Goal: Task Accomplishment & Management: Complete application form

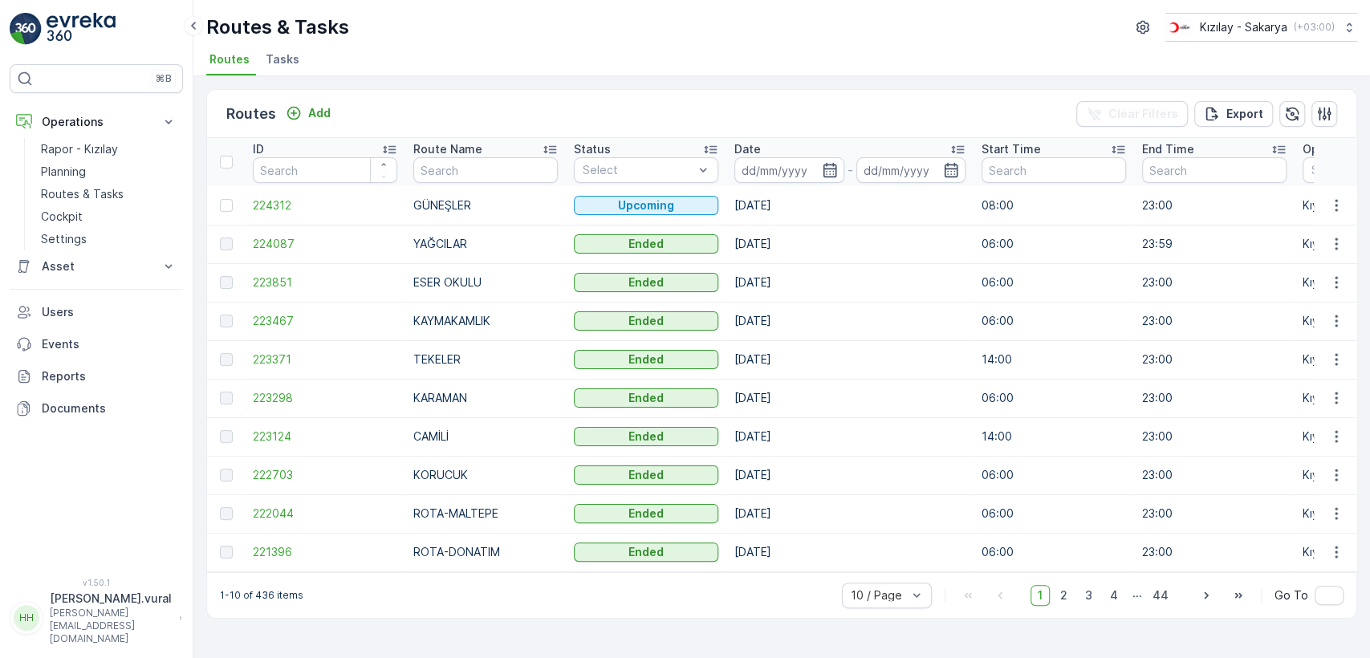
click at [116, 646] on div "⌘B Operations Rapor - Kızılay Planning Routes & Tasks Cockpit Settings Asset As…" at bounding box center [96, 329] width 193 height 658
click at [120, 634] on p "Hasan.vural@kizilay.com.tr" at bounding box center [111, 626] width 122 height 39
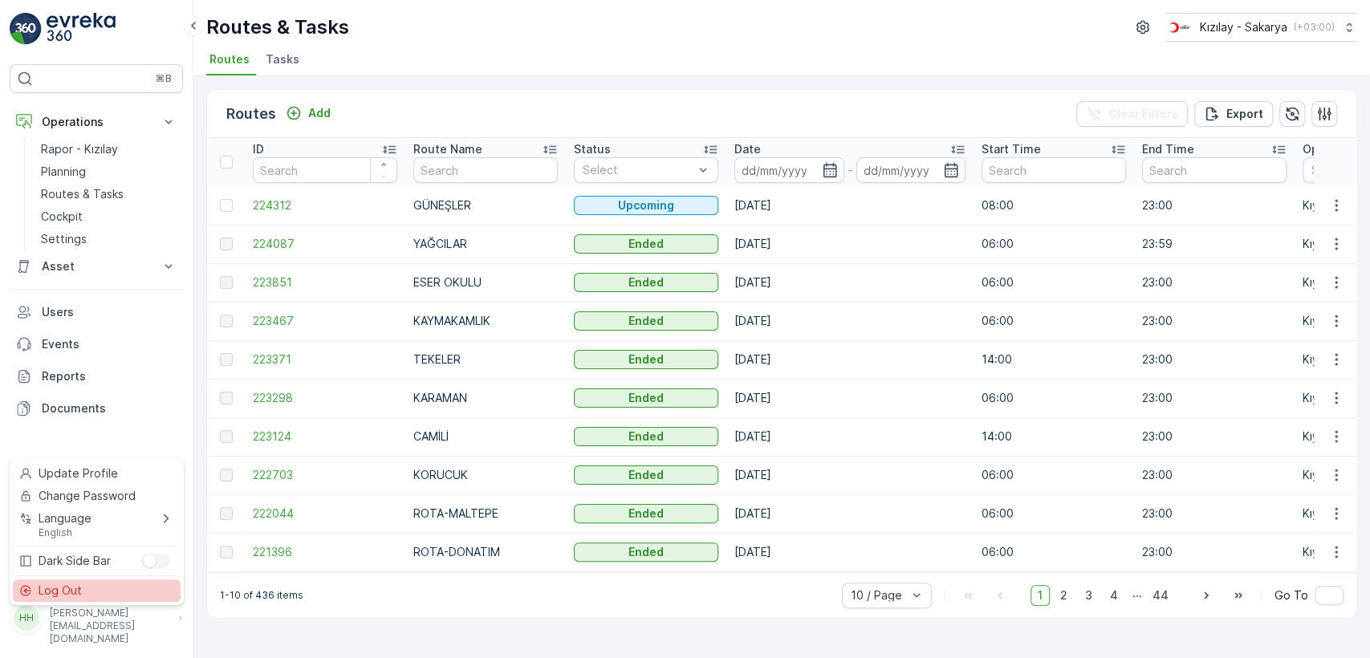
click at [96, 580] on div "Log Out" at bounding box center [97, 591] width 168 height 22
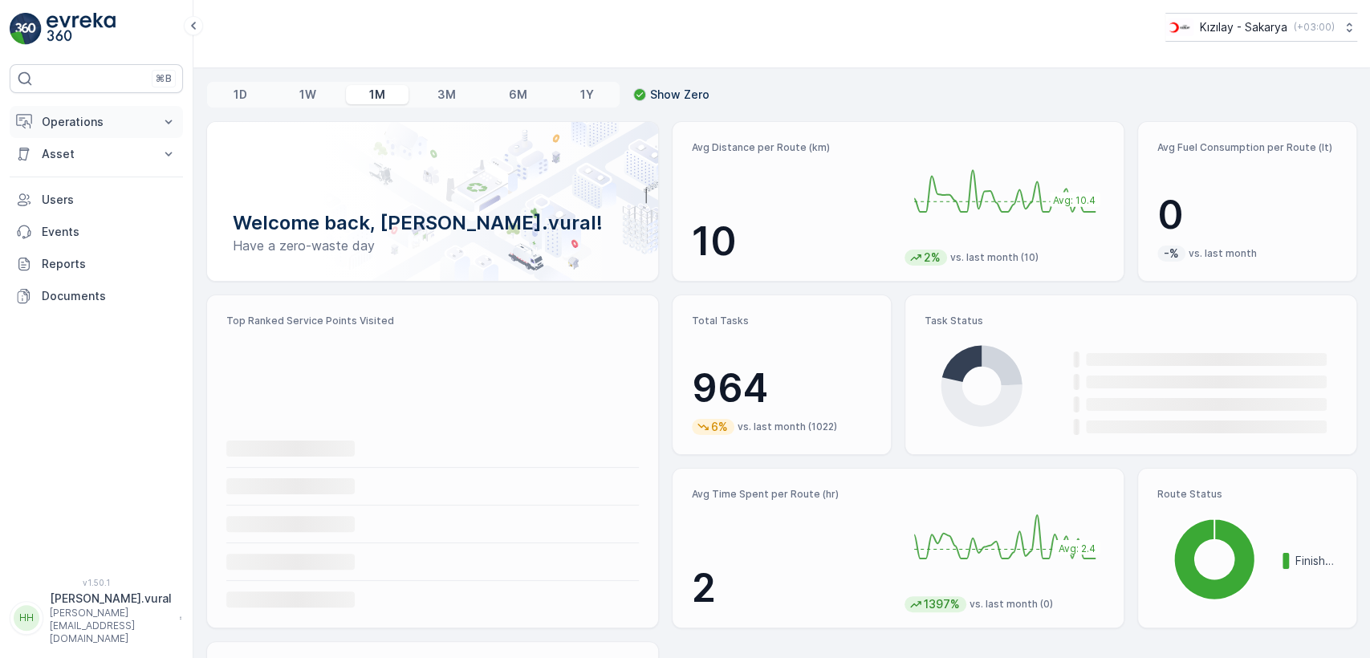
click at [114, 114] on p "Operations" at bounding box center [96, 122] width 109 height 16
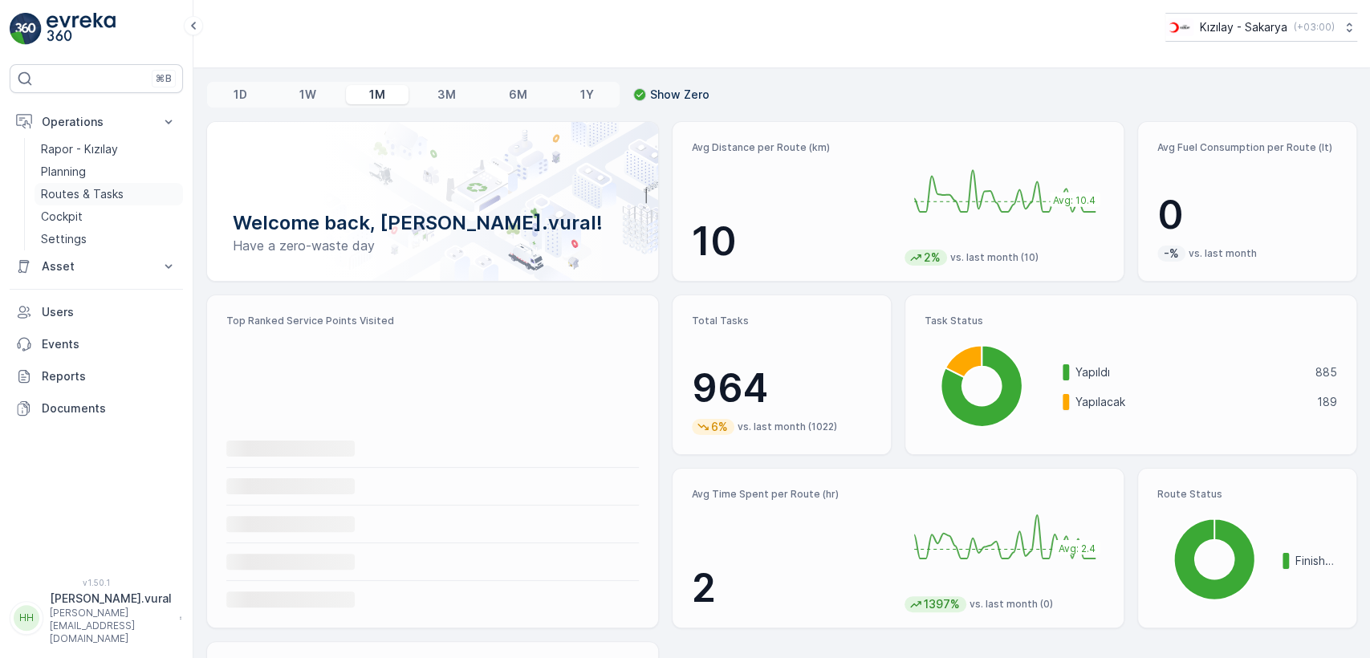
click at [122, 193] on link "Routes & Tasks" at bounding box center [109, 194] width 149 height 22
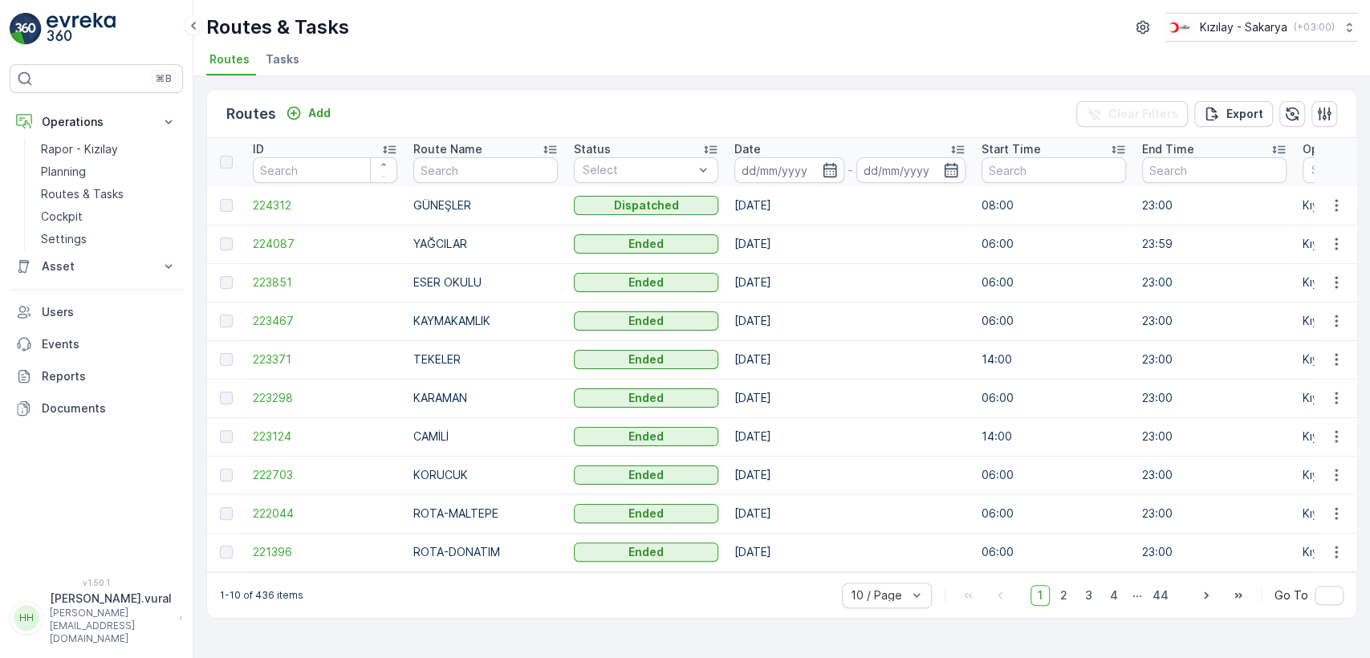
click at [147, 633] on p "Hasan.vural@kizilay.com.tr" at bounding box center [111, 626] width 122 height 39
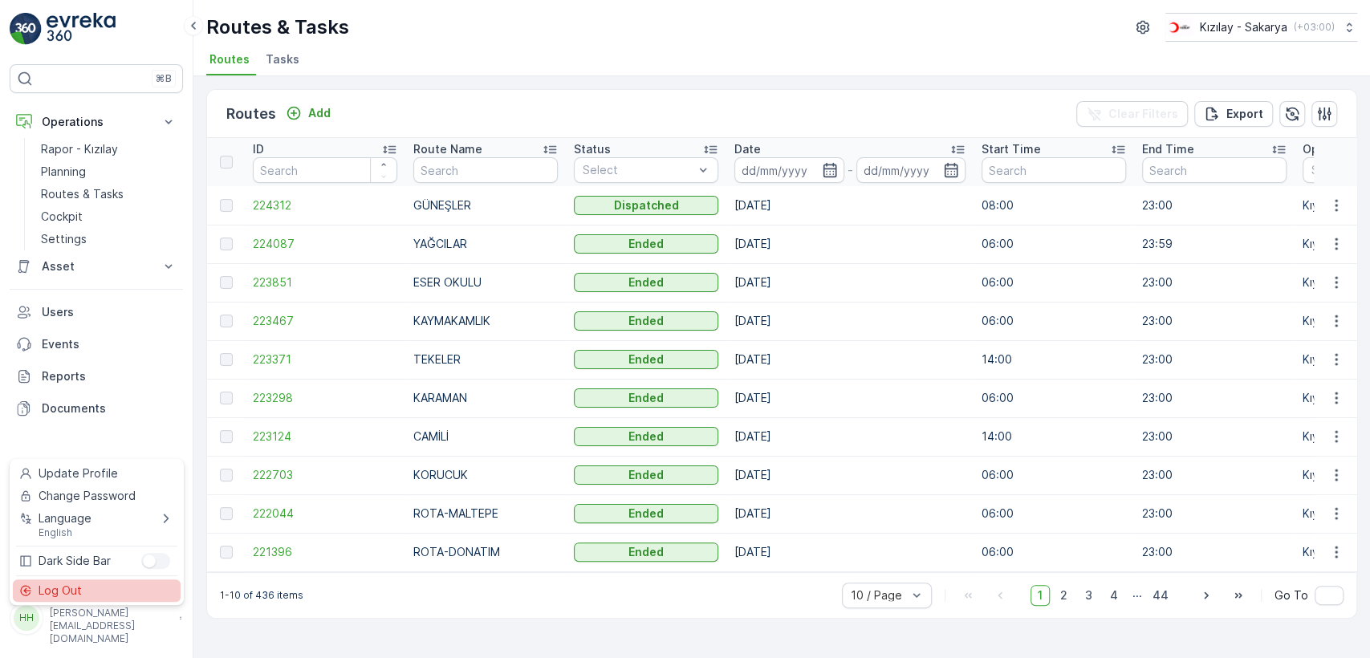
click at [128, 586] on div "Log Out" at bounding box center [97, 591] width 168 height 22
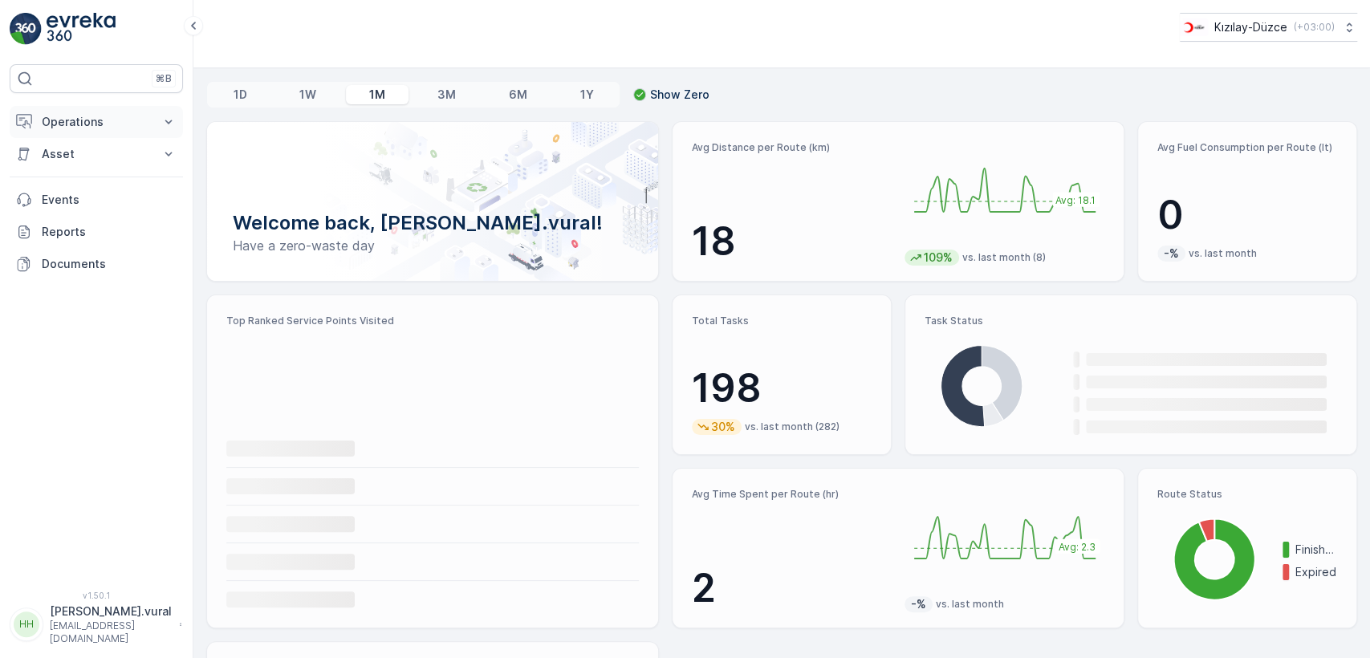
click at [43, 108] on button "Operations" at bounding box center [96, 122] width 173 height 32
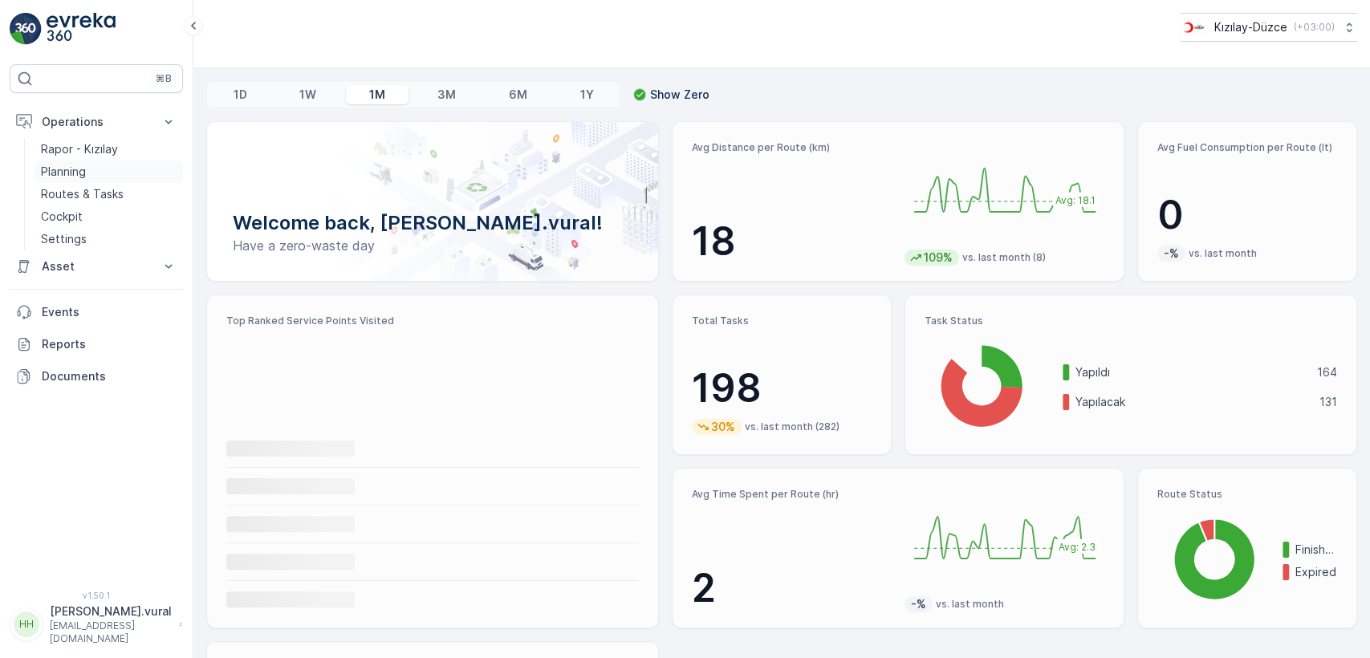
click at [83, 181] on link "Planning" at bounding box center [109, 172] width 149 height 22
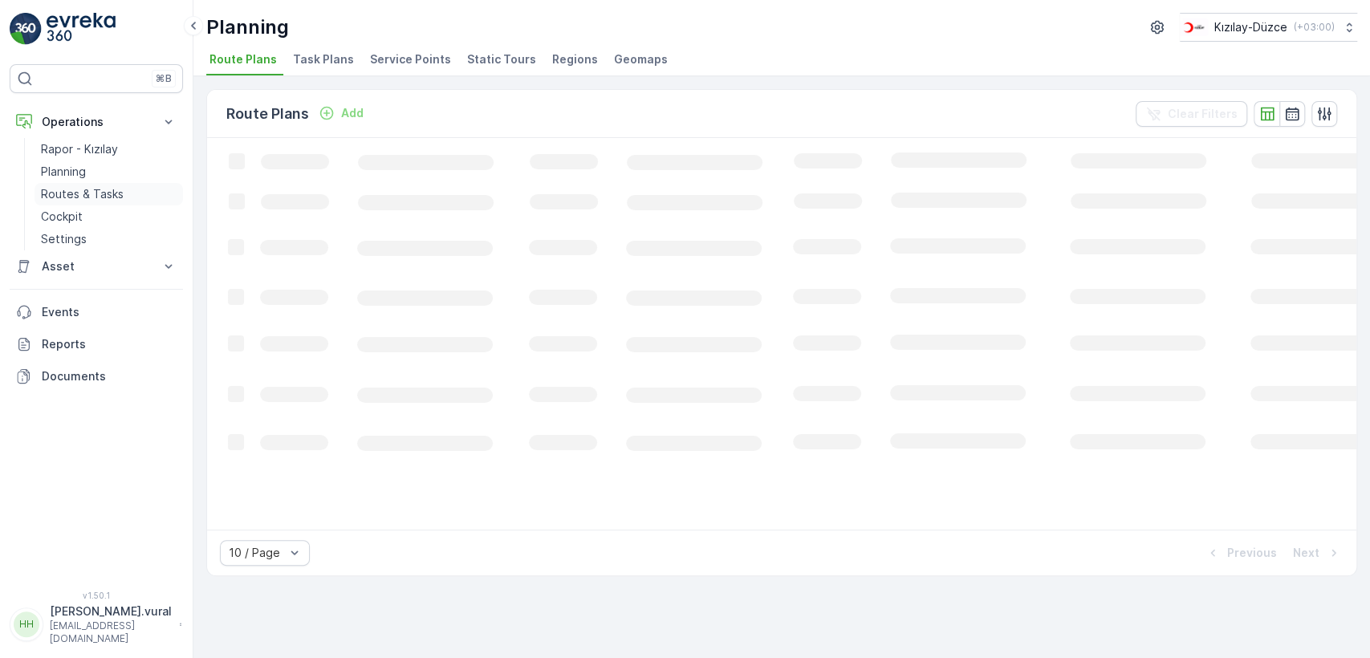
click at [90, 198] on p "Routes & Tasks" at bounding box center [82, 194] width 83 height 16
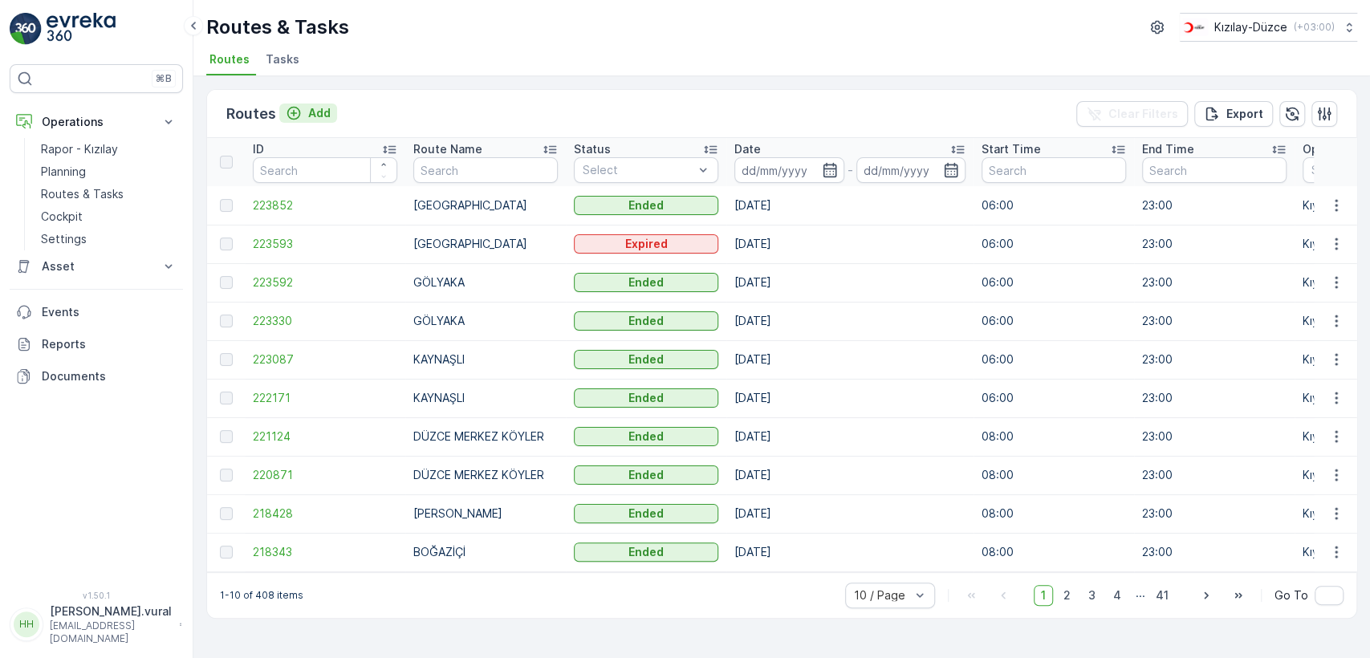
click at [317, 112] on p "Add" at bounding box center [319, 113] width 22 height 16
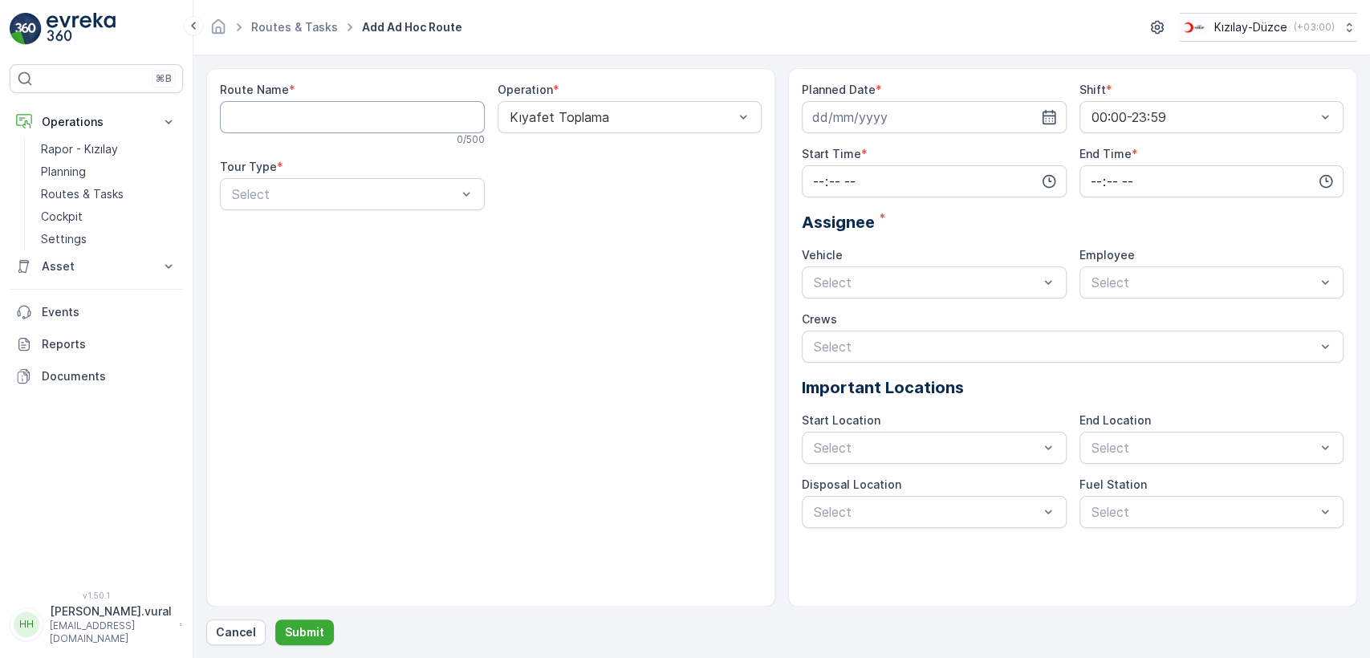
click at [318, 112] on Name "Route Name" at bounding box center [352, 117] width 265 height 32
type Name "GÜMÜŞOVA"
click at [312, 230] on div "Static" at bounding box center [353, 233] width 246 height 14
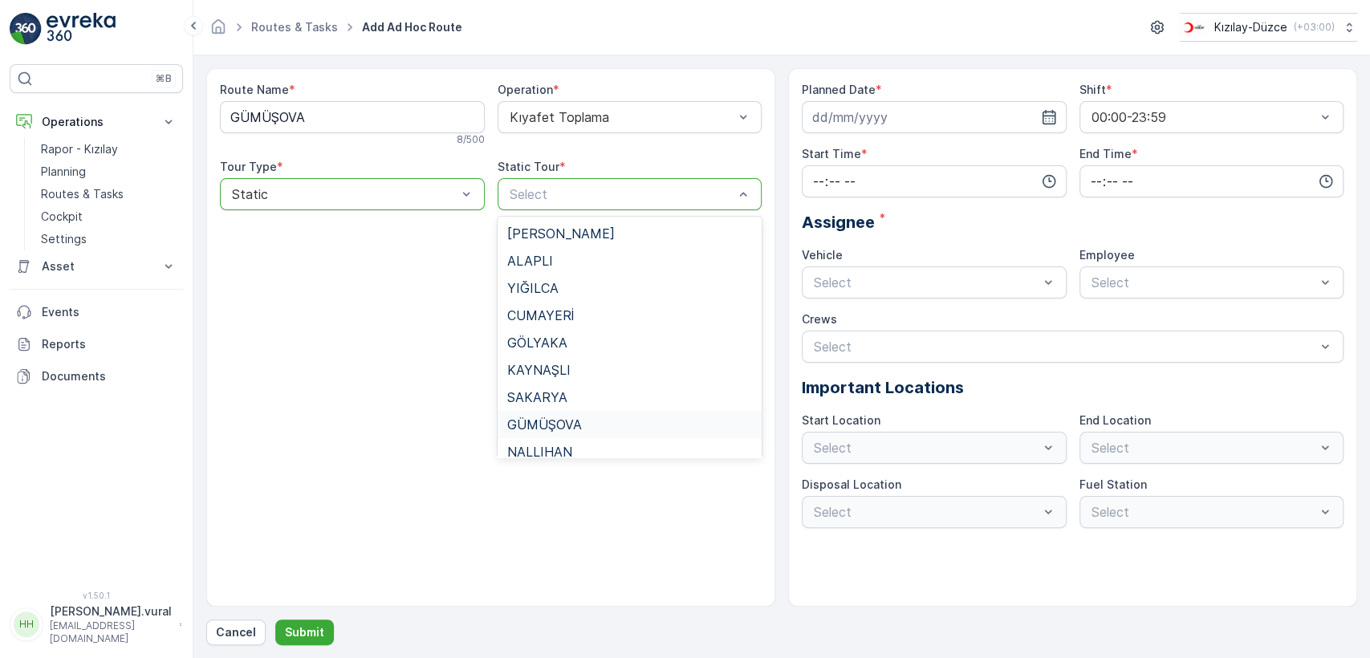
click at [590, 421] on div "GÜMÜŞOVA" at bounding box center [630, 424] width 246 height 14
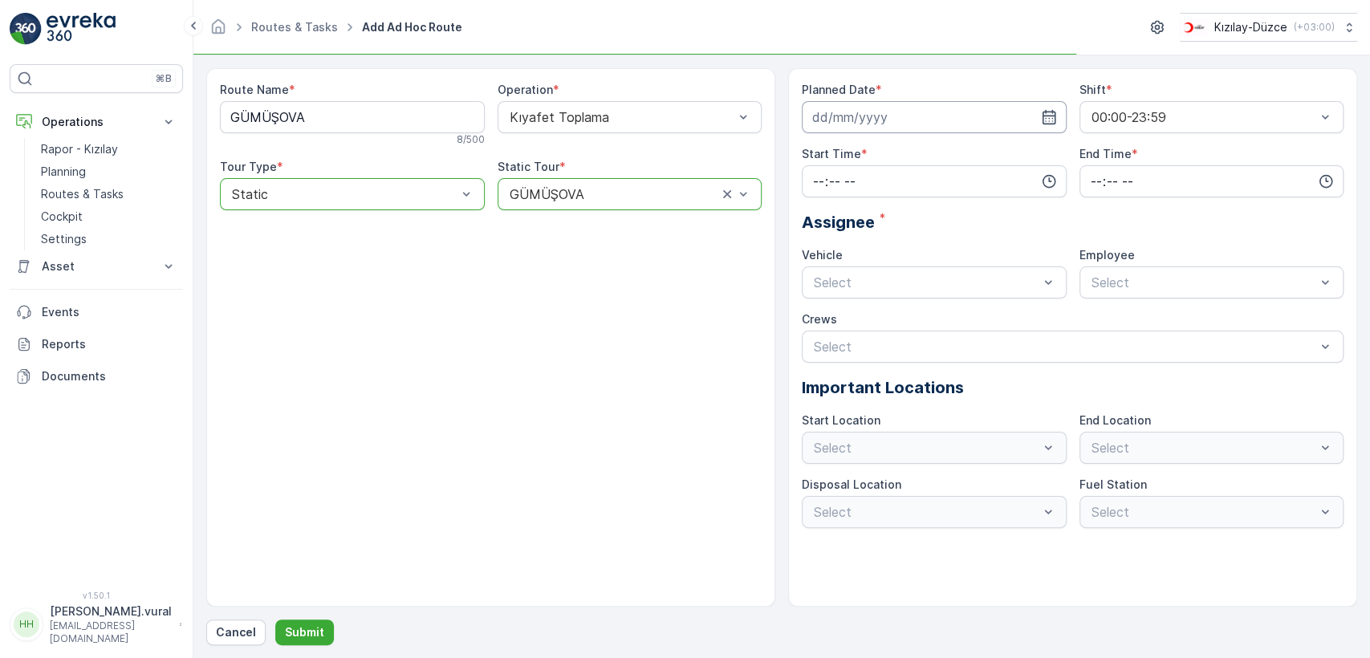
click at [942, 108] on input at bounding box center [934, 117] width 265 height 32
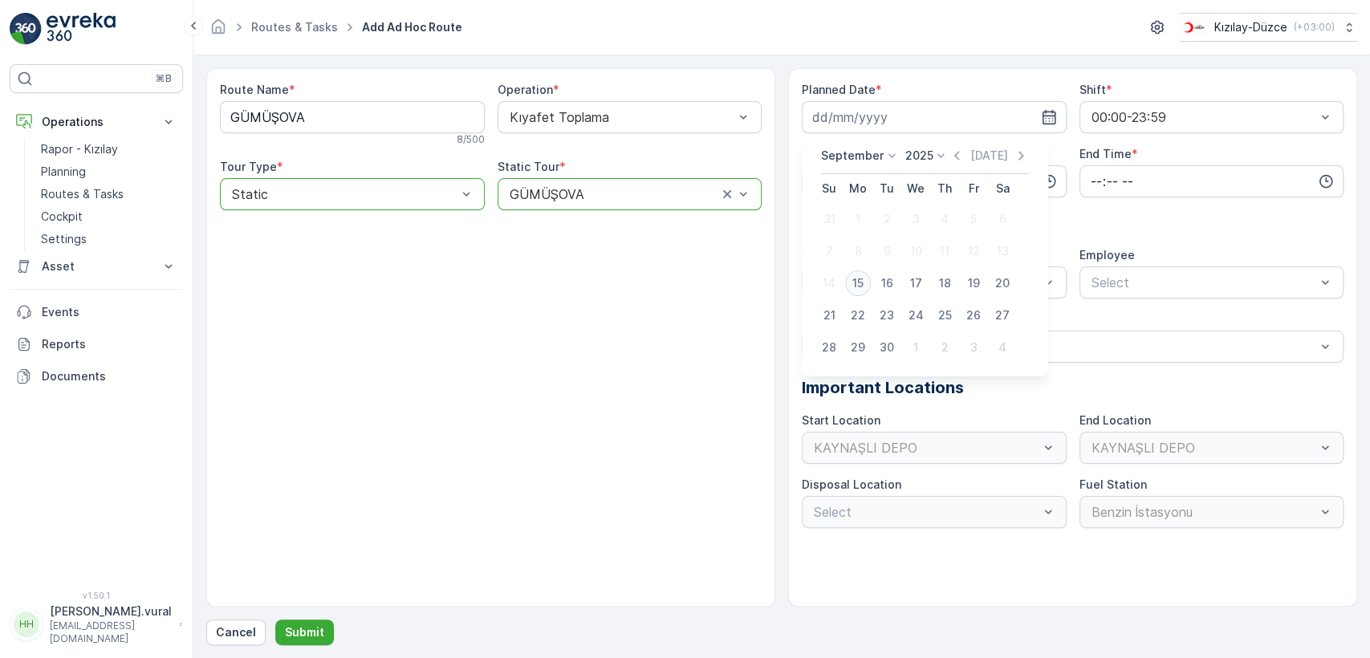
click at [861, 282] on div "15" at bounding box center [858, 284] width 26 height 26
type input "[DATE]"
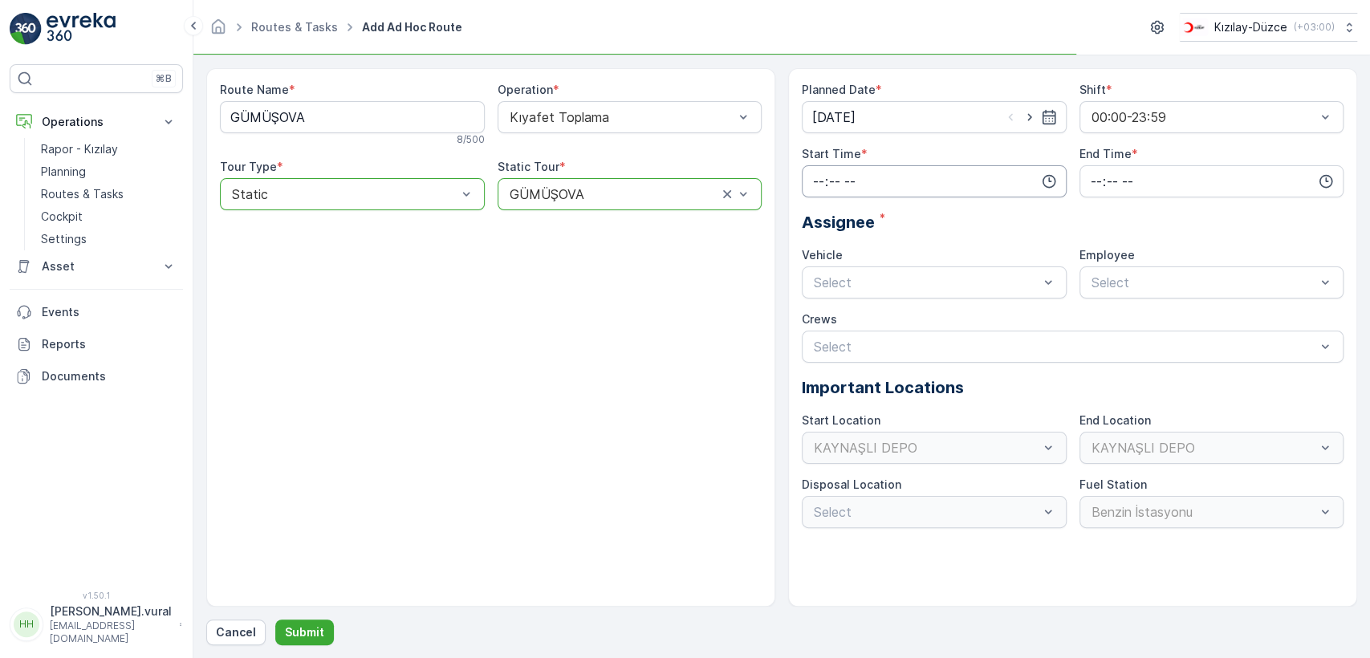
click at [862, 177] on input "time" at bounding box center [934, 181] width 265 height 32
click at [821, 210] on span "08" at bounding box center [819, 212] width 14 height 16
type input "08:00"
click at [1092, 176] on input "time" at bounding box center [1212, 181] width 265 height 32
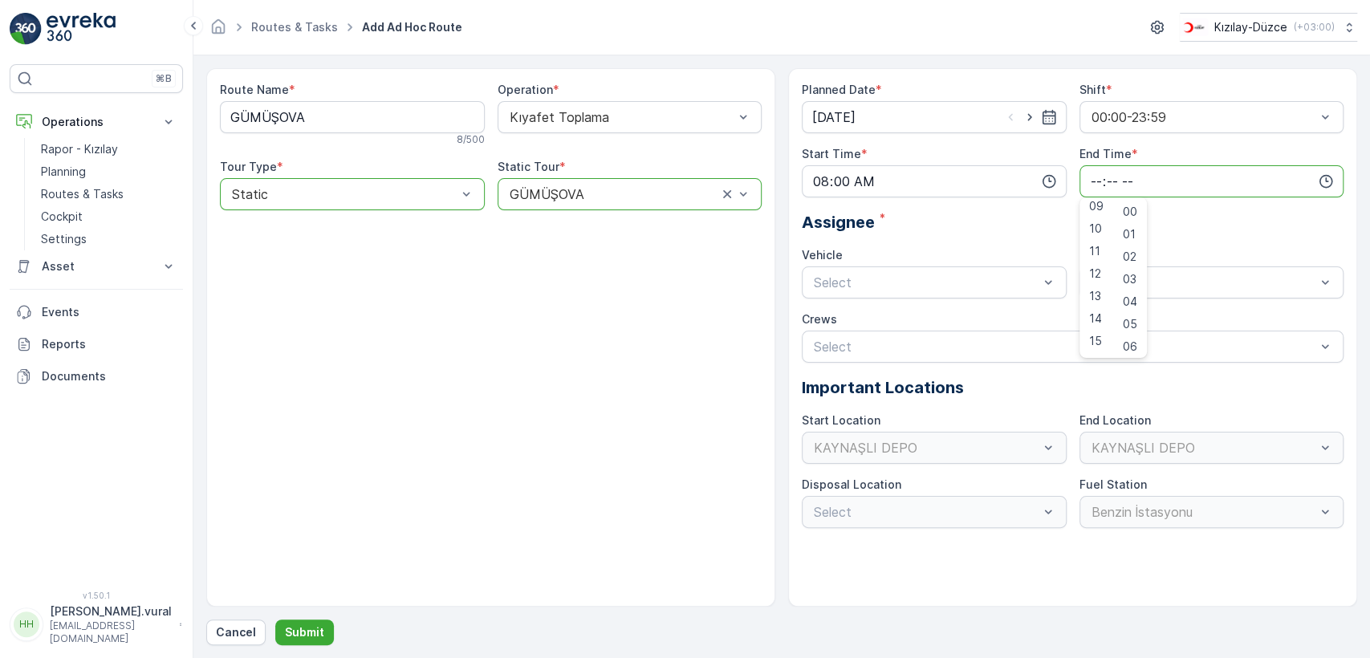
scroll to position [385, 0]
click at [1089, 341] on span "23" at bounding box center [1095, 344] width 13 height 16
type input "23:00"
drag, startPoint x: 888, startPoint y: 319, endPoint x: 983, endPoint y: 309, distance: 96.0
click at [891, 319] on div "06 DCG 614" at bounding box center [935, 322] width 246 height 14
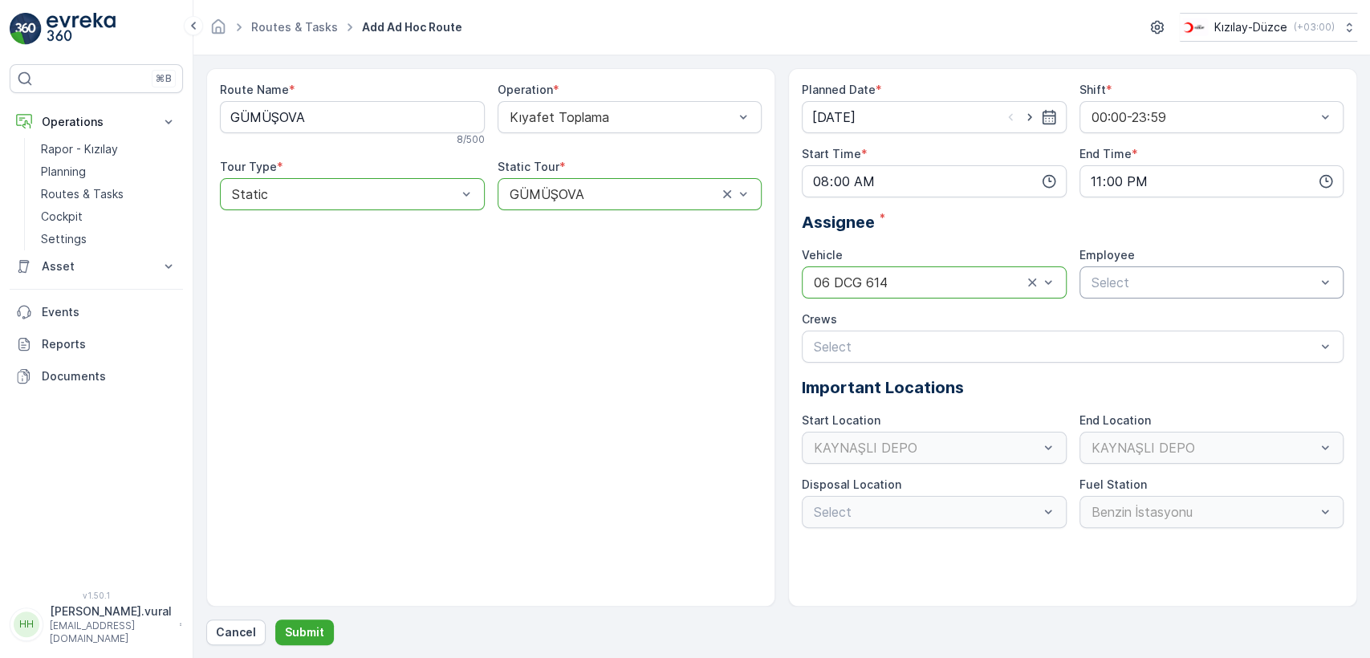
drag, startPoint x: 1167, startPoint y: 303, endPoint x: 1158, endPoint y: 283, distance: 21.9
click at [1163, 292] on div "Planned Date * 15.09.2025 Shift * 00:00-23:59 Start Time * 08:00 End Time * 23:…" at bounding box center [1073, 305] width 542 height 446
click at [1150, 306] on div "06 DCG 614" at bounding box center [1212, 322] width 265 height 34
click at [1149, 316] on span "06 DCG 614" at bounding box center [1126, 322] width 74 height 14
click at [299, 627] on p "Submit" at bounding box center [304, 633] width 39 height 16
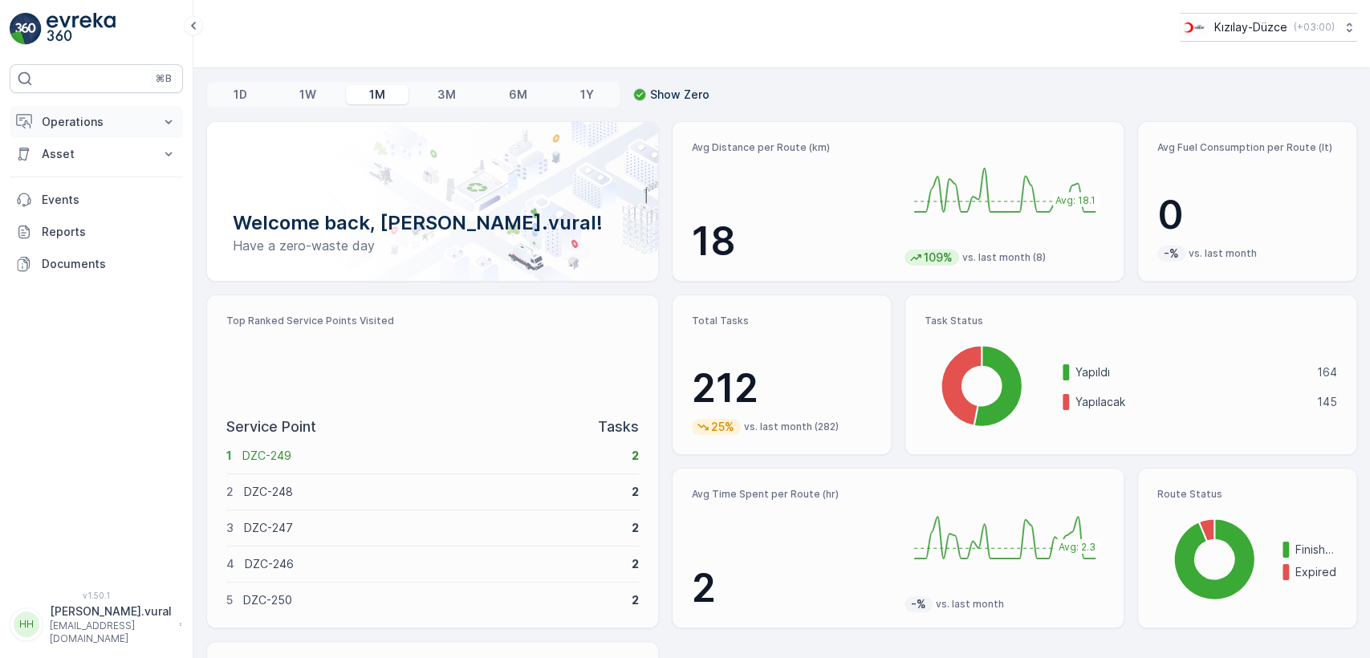
click at [96, 133] on button "Operations" at bounding box center [96, 122] width 173 height 32
click at [112, 189] on p "Routes & Tasks" at bounding box center [82, 194] width 83 height 16
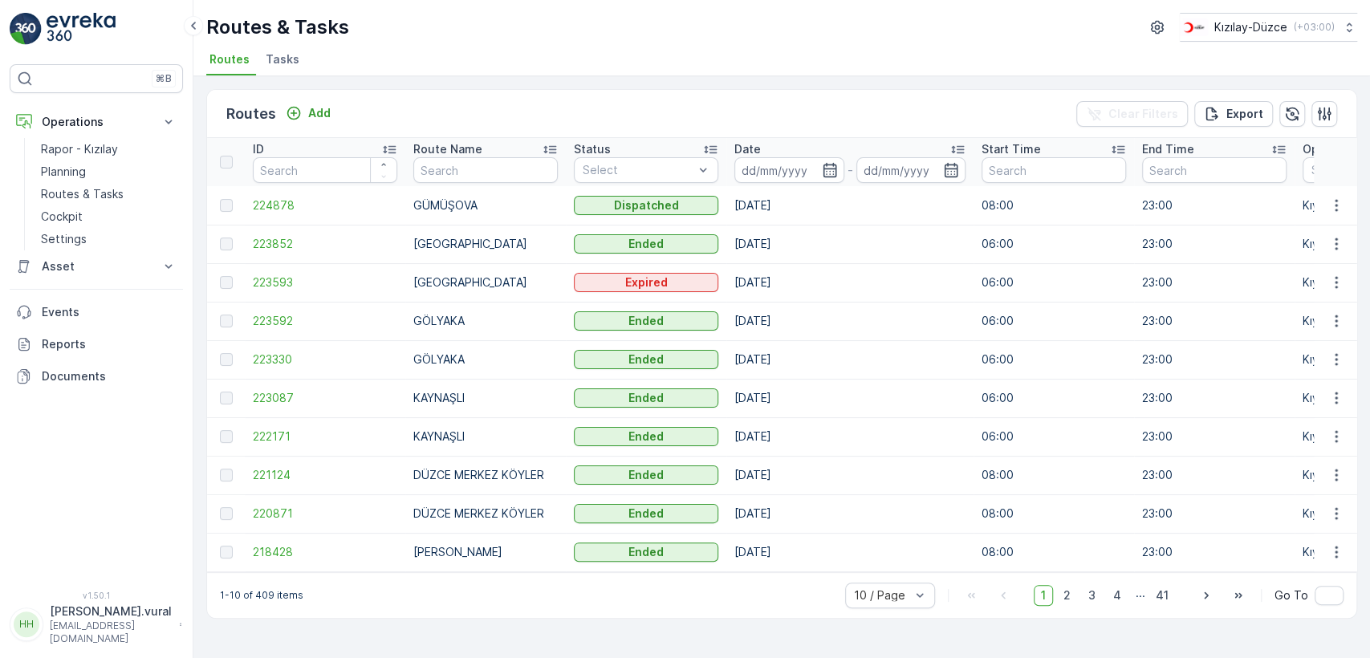
click at [132, 620] on p "hasan.vural" at bounding box center [111, 612] width 122 height 16
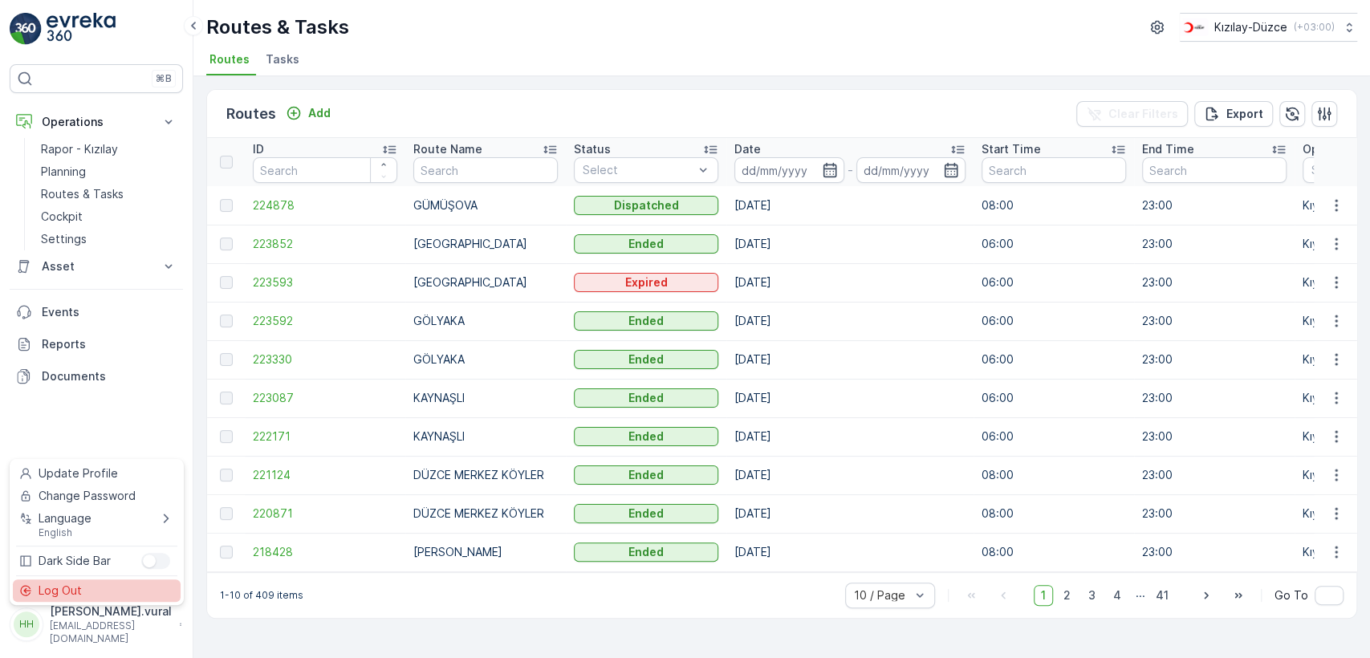
click at [118, 599] on div "Log Out" at bounding box center [97, 591] width 168 height 22
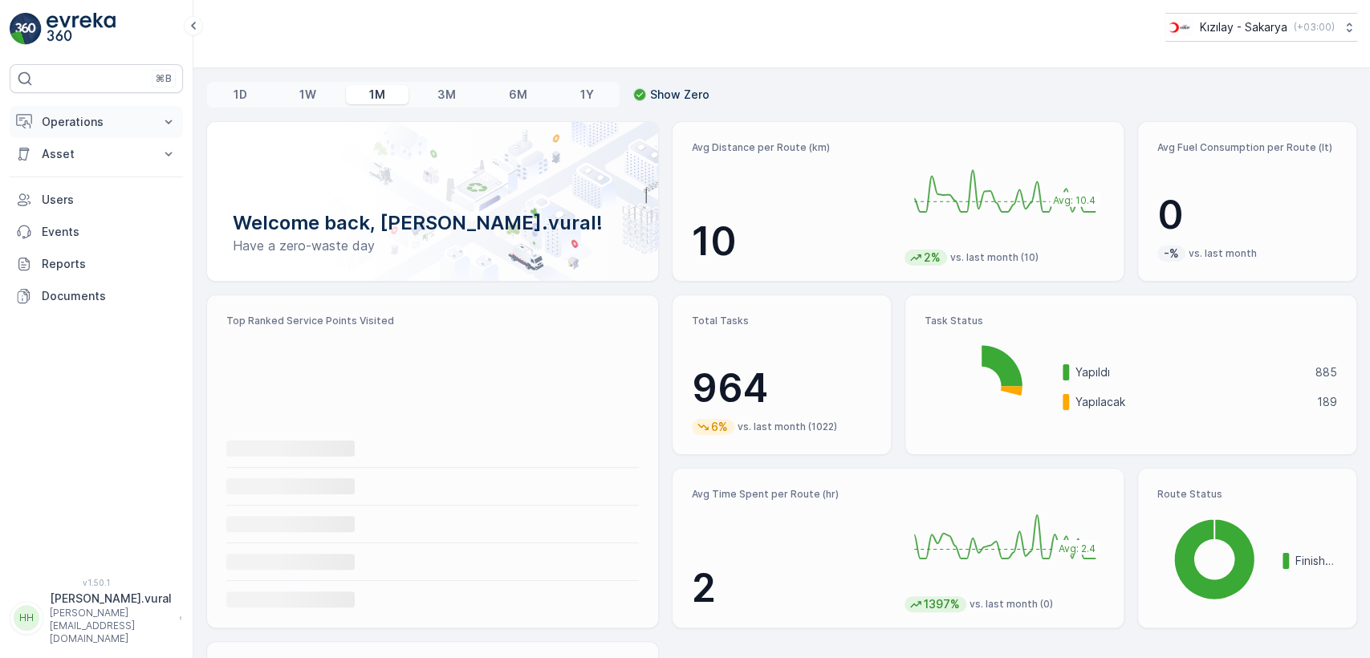
click at [109, 135] on button "Operations" at bounding box center [96, 122] width 173 height 32
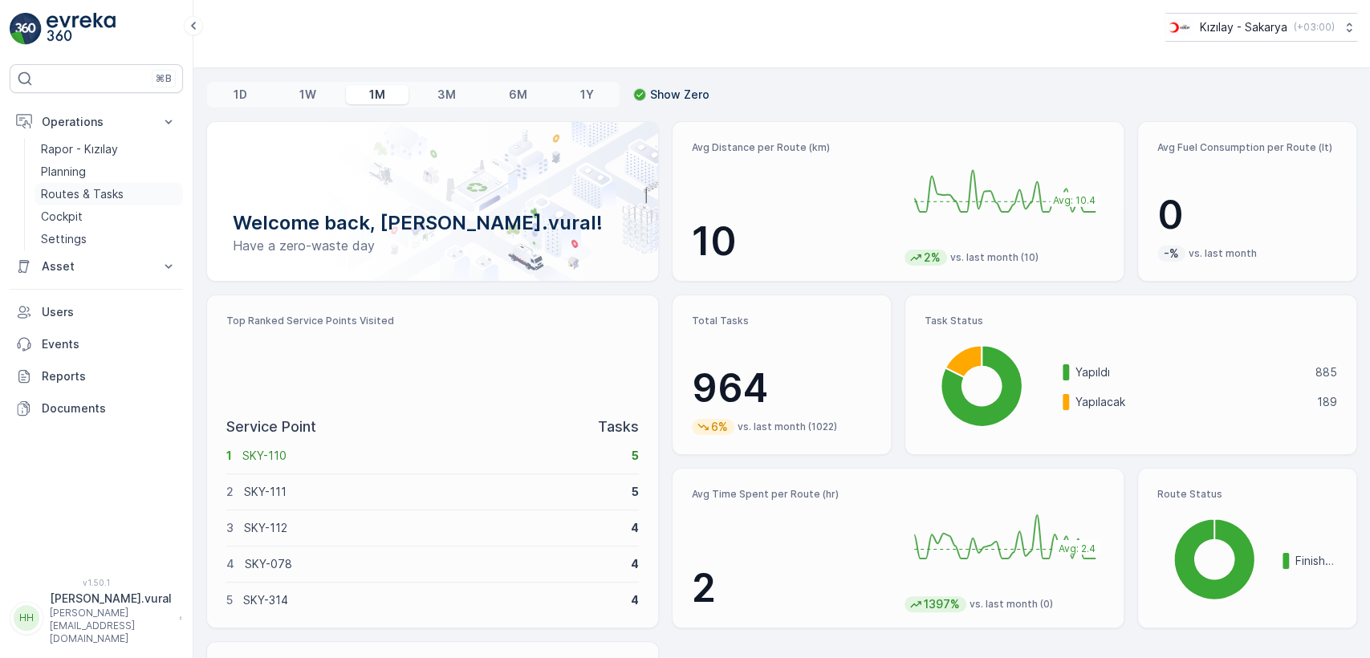
click at [116, 193] on p "Routes & Tasks" at bounding box center [82, 194] width 83 height 16
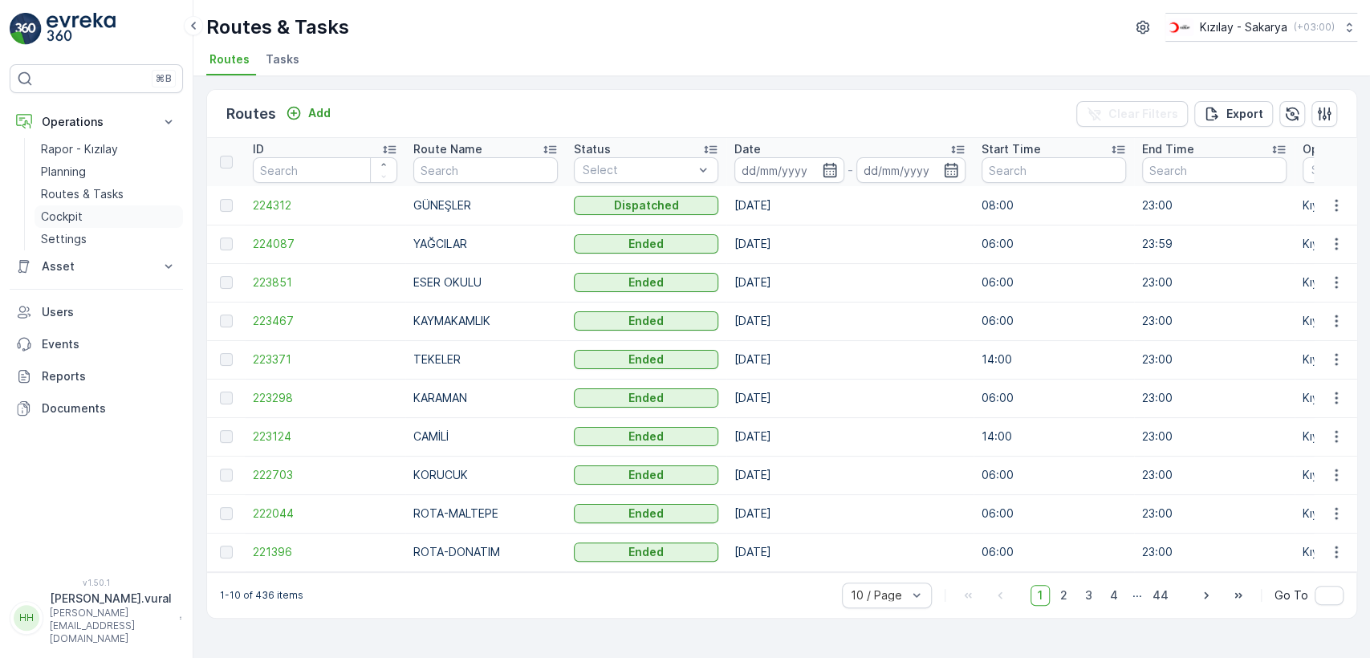
click at [94, 220] on link "Cockpit" at bounding box center [109, 217] width 149 height 22
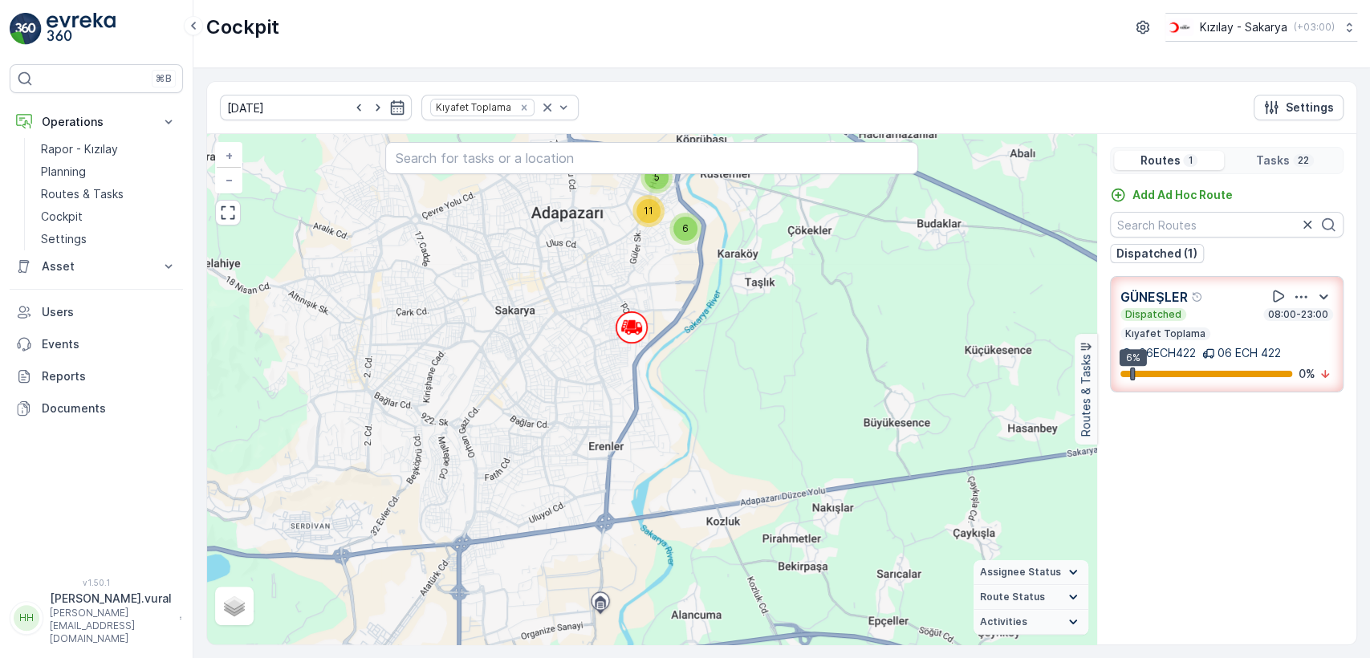
click at [695, 248] on div "5 6 11 + − Satellite Roadmap Terrain Hybrid Leaflet Keyboard shortcuts Map Data…" at bounding box center [652, 389] width 890 height 511
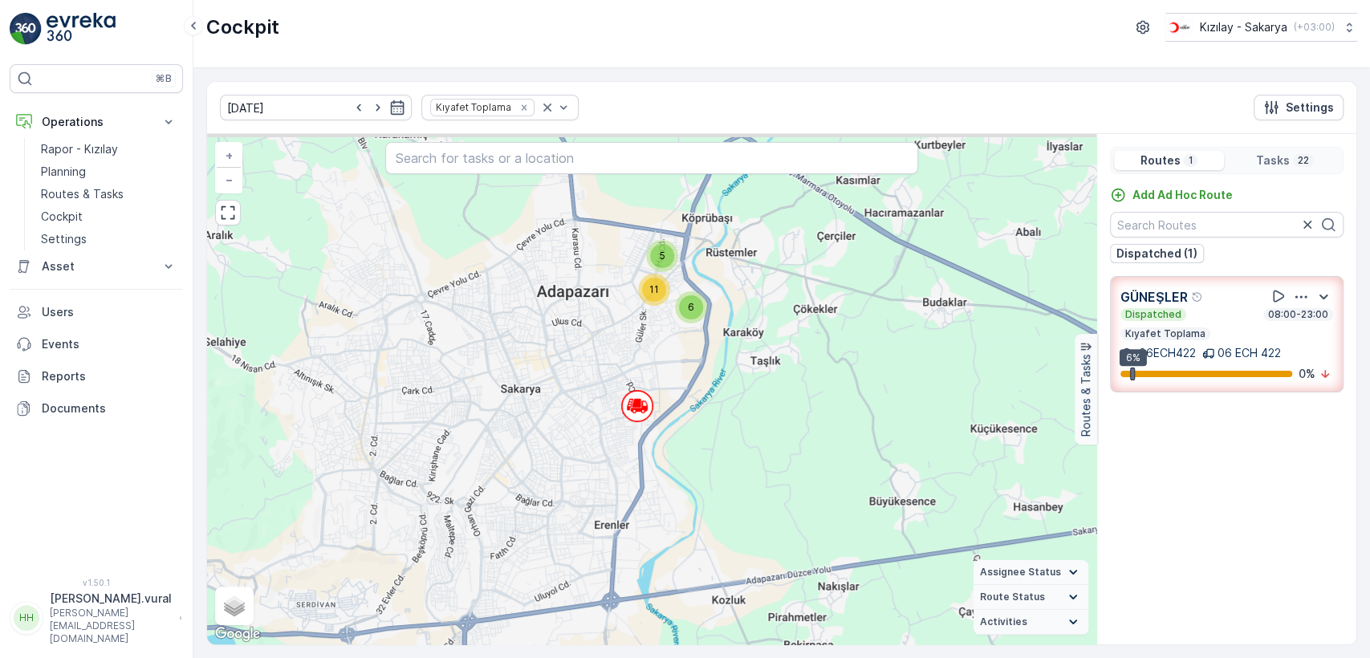
drag, startPoint x: 695, startPoint y: 370, endPoint x: 703, endPoint y: 402, distance: 33.1
click at [703, 402] on div "5 6 11 + − Satellite Roadmap Terrain Hybrid Leaflet Keyboard shortcuts Map Data…" at bounding box center [652, 389] width 890 height 511
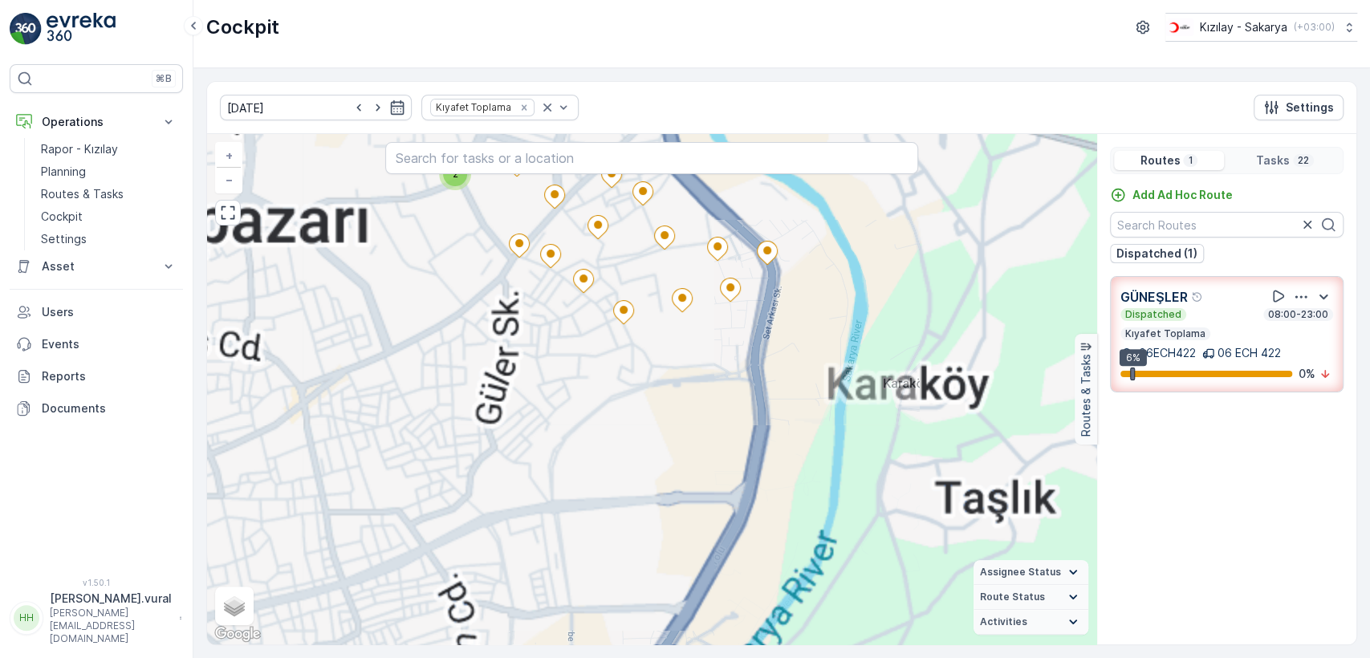
drag, startPoint x: 604, startPoint y: 468, endPoint x: 629, endPoint y: 433, distance: 43.2
click at [605, 467] on div "2 + − Satellite Roadmap Terrain Hybrid Leaflet Keyboard shortcuts Map Data Map …" at bounding box center [652, 389] width 890 height 511
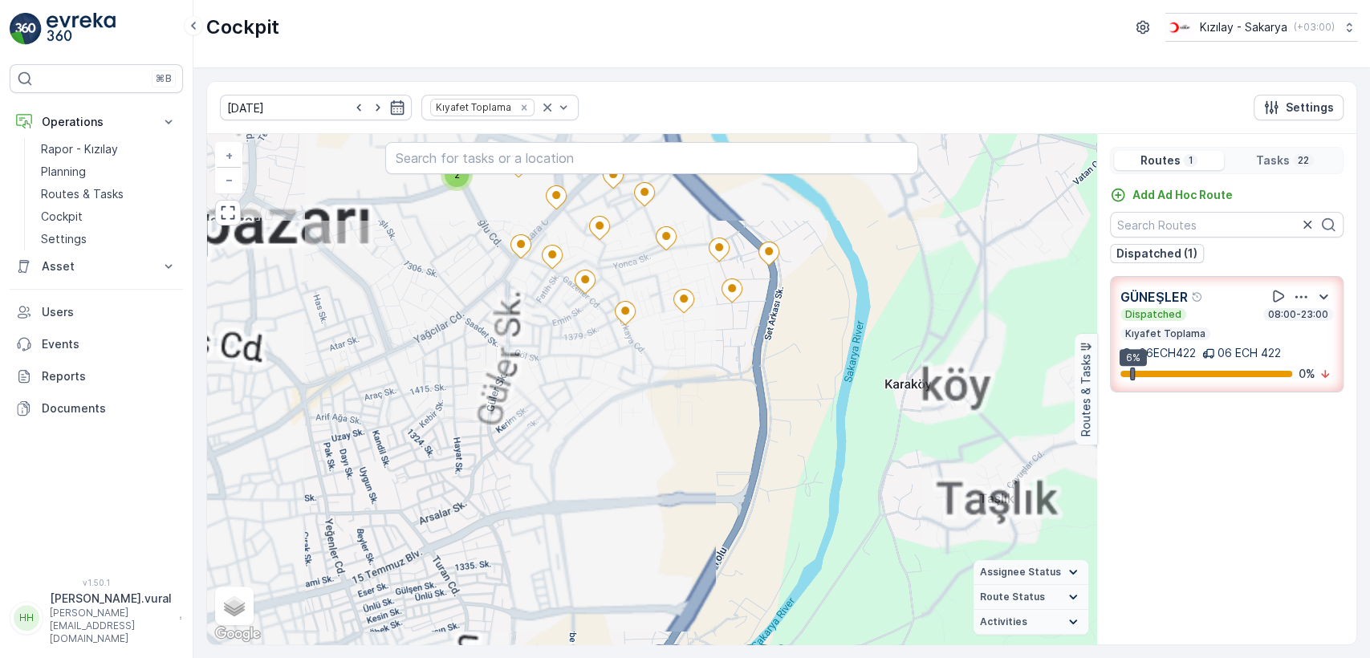
drag, startPoint x: 629, startPoint y: 433, endPoint x: 723, endPoint y: 309, distance: 155.3
click at [725, 307] on div "2 + − Satellite Roadmap Terrain Hybrid Leaflet Keyboard shortcuts Map Data Map …" at bounding box center [652, 389] width 890 height 511
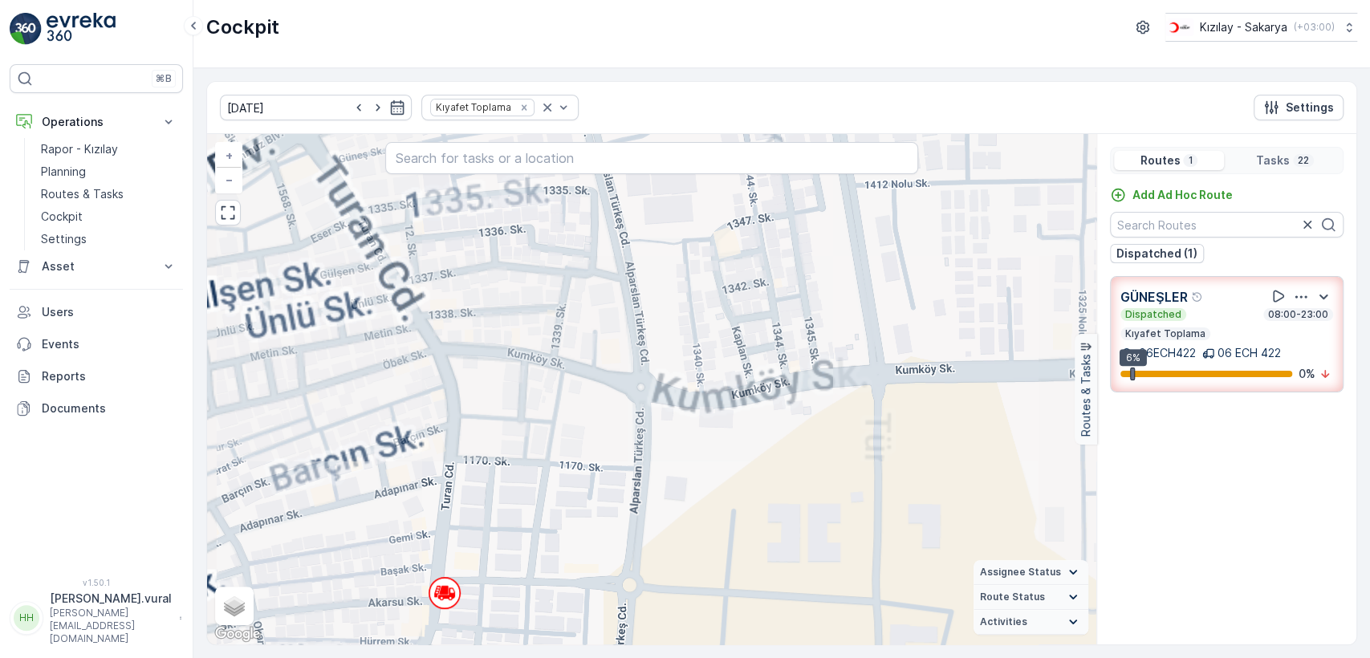
drag, startPoint x: 542, startPoint y: 621, endPoint x: 696, endPoint y: 489, distance: 202.7
click at [687, 502] on div "+ − Satellite Roadmap Terrain Hybrid Leaflet Keyboard shortcuts Map Data Map da…" at bounding box center [652, 389] width 890 height 511
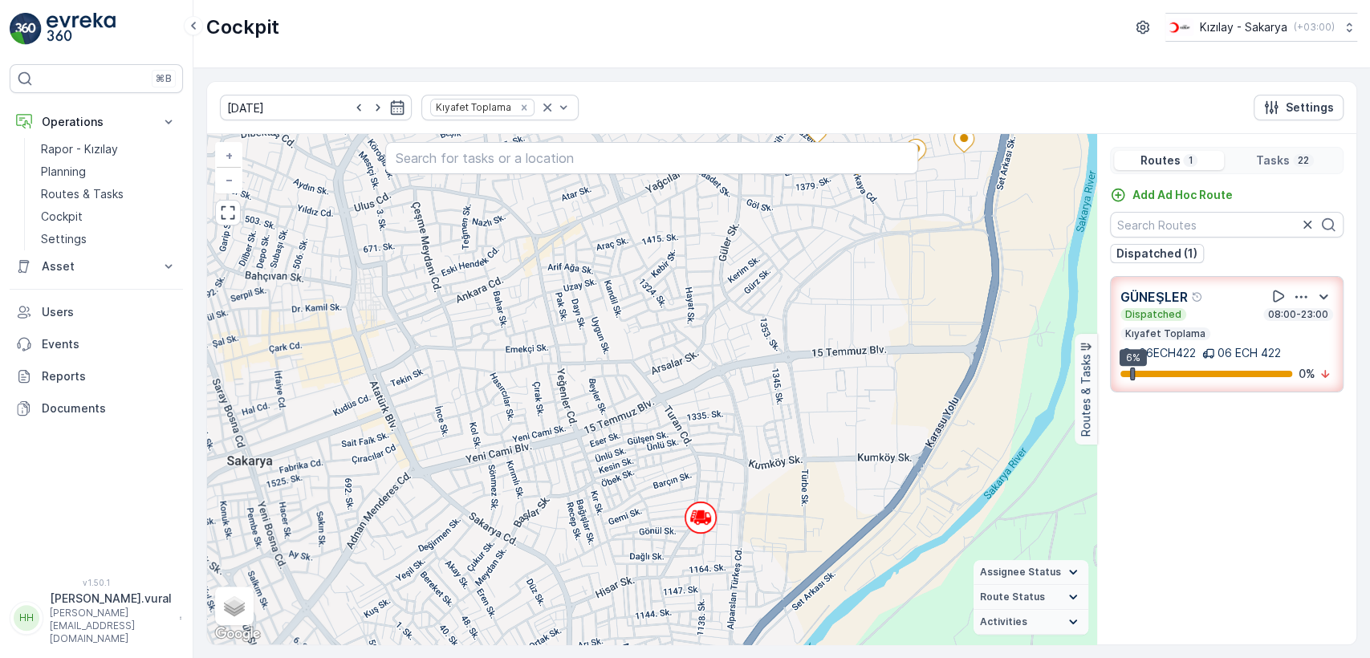
drag, startPoint x: 819, startPoint y: 298, endPoint x: 771, endPoint y: 435, distance: 145.5
click at [776, 469] on div "2 + − Satellite Roadmap Terrain Hybrid Leaflet Keyboard shortcuts Map Data Map …" at bounding box center [652, 389] width 890 height 511
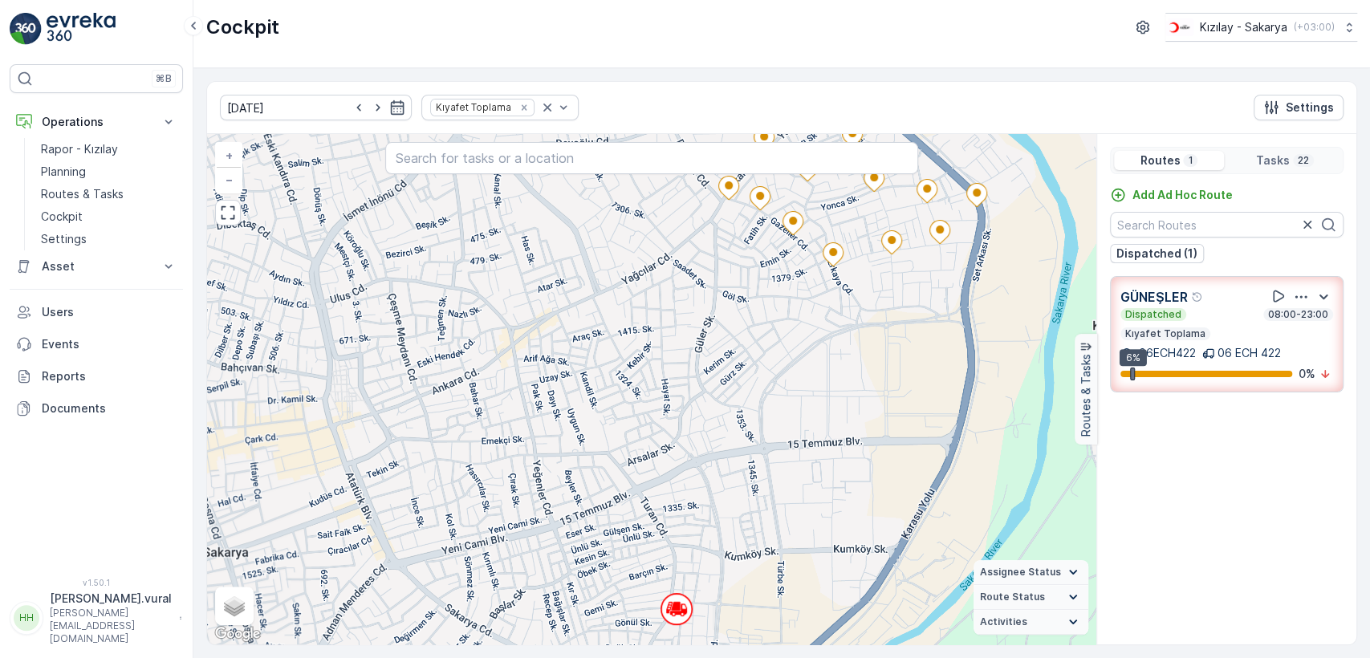
drag, startPoint x: 804, startPoint y: 283, endPoint x: 749, endPoint y: 449, distance: 174.2
click at [749, 449] on div "2 + − Satellite Roadmap Terrain Hybrid Leaflet Keyboard shortcuts Map Data Map …" at bounding box center [652, 389] width 890 height 511
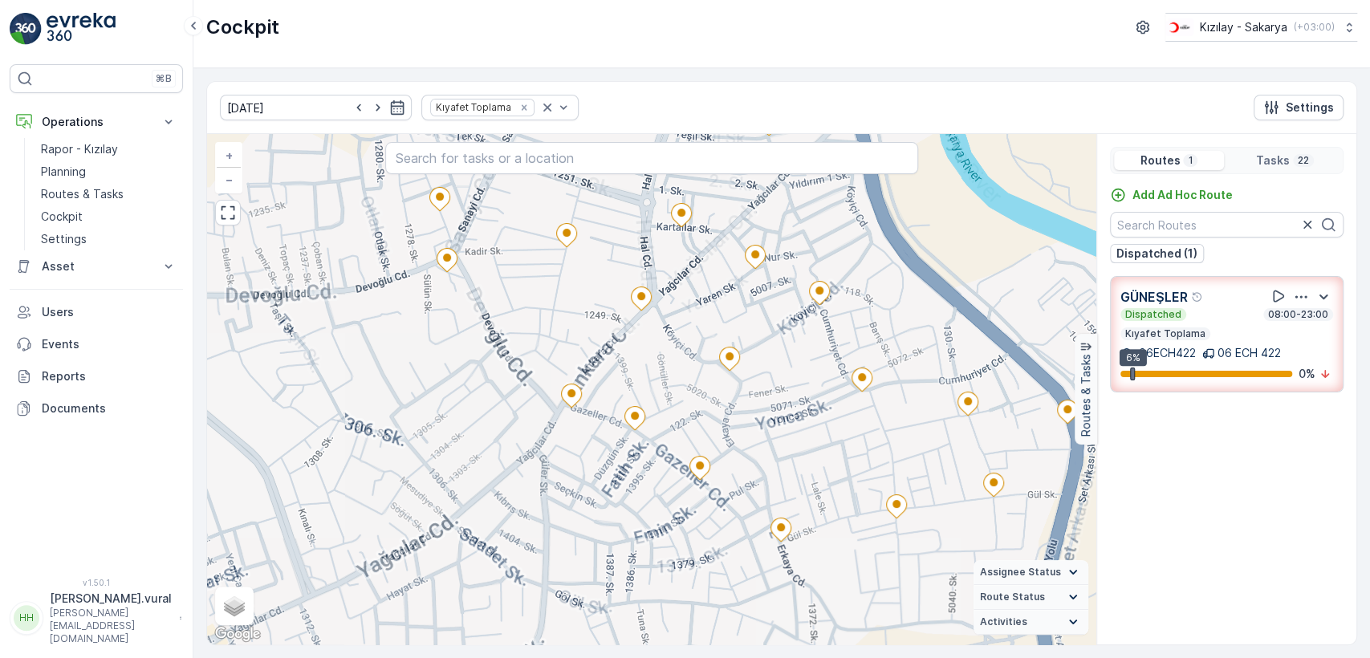
drag, startPoint x: 876, startPoint y: 248, endPoint x: 848, endPoint y: 336, distance: 91.9
click at [848, 336] on div "+ − Satellite Roadmap Terrain Hybrid Leaflet Keyboard shortcuts Map Data Map da…" at bounding box center [652, 389] width 890 height 511
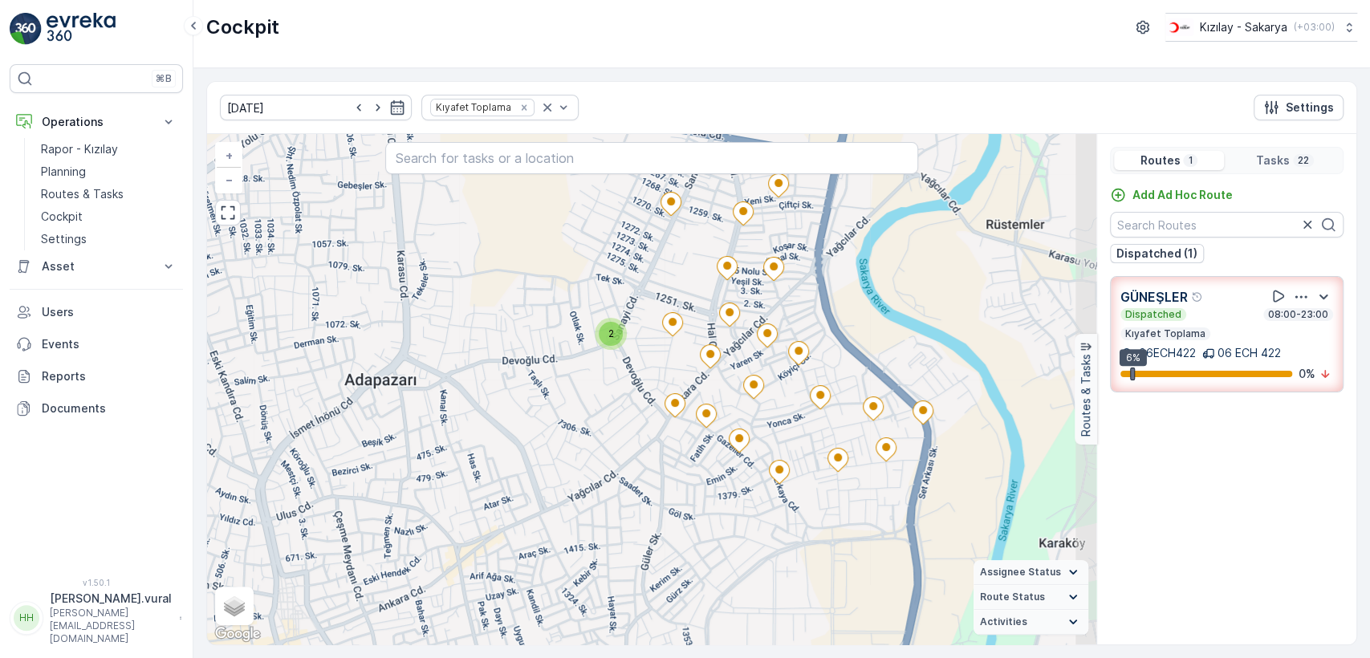
drag, startPoint x: 854, startPoint y: 297, endPoint x: 826, endPoint y: 299, distance: 28.2
click at [826, 300] on div "2 + − Satellite Roadmap Terrain Hybrid Leaflet Keyboard shortcuts Map Data Map …" at bounding box center [652, 389] width 890 height 511
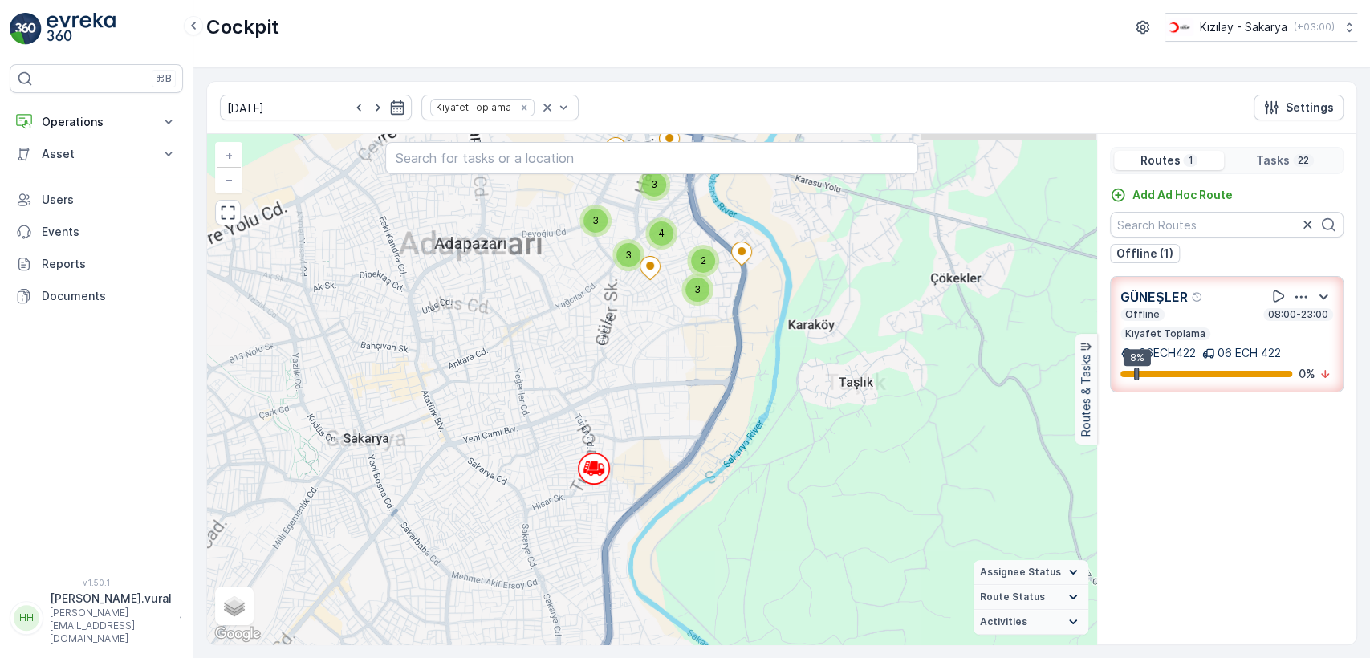
drag, startPoint x: 697, startPoint y: 232, endPoint x: 667, endPoint y: 319, distance: 91.7
click at [674, 346] on div "3 3 2 3 4 3 + − Satellite Roadmap Terrain Hybrid Leaflet Keyboard shortcuts Map…" at bounding box center [652, 389] width 890 height 511
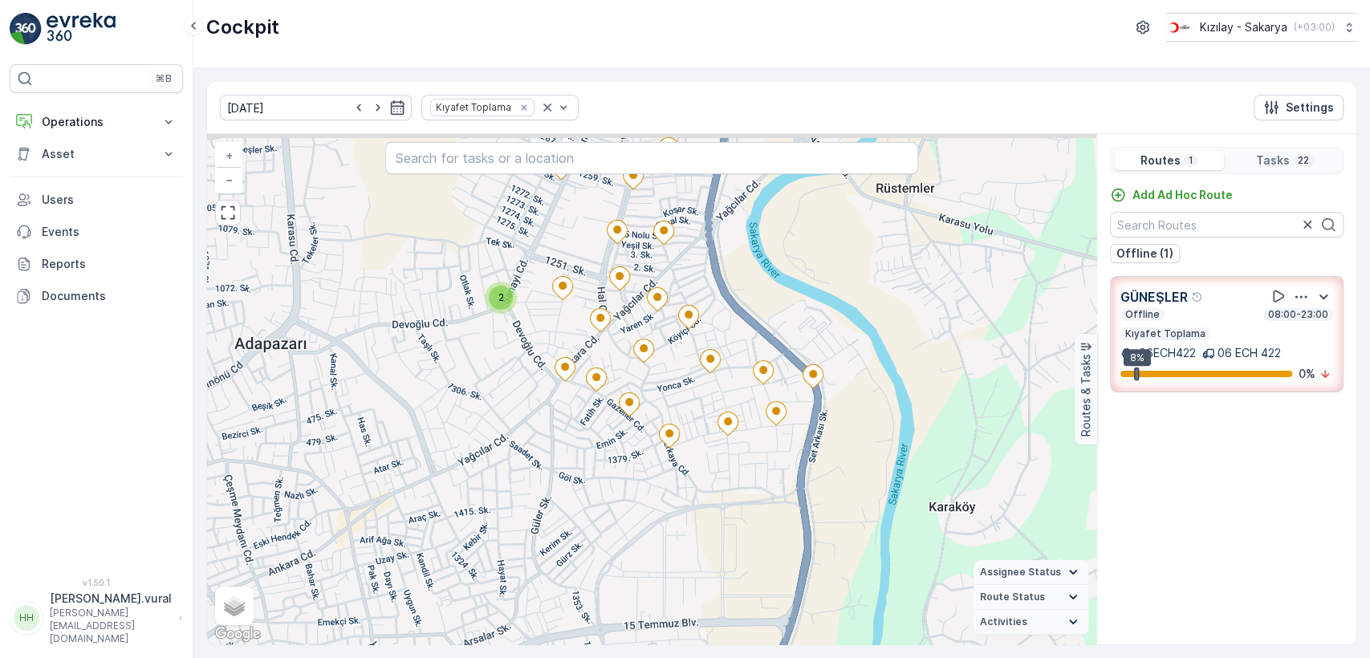
drag, startPoint x: 684, startPoint y: 456, endPoint x: 674, endPoint y: 501, distance: 46.0
click at [674, 501] on div "2 21642757 + − Satellite Roadmap Terrain Hybrid Leaflet Keyboard shortcuts Map …" at bounding box center [652, 389] width 890 height 511
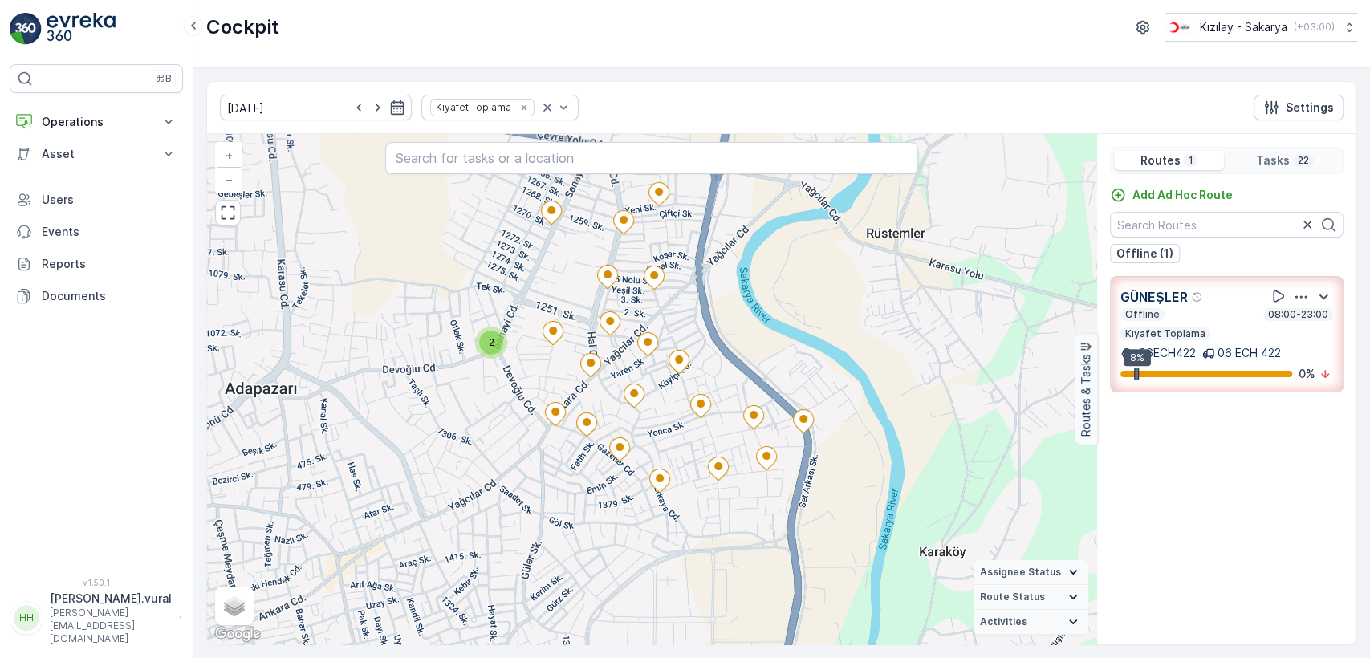
drag, startPoint x: 756, startPoint y: 306, endPoint x: 770, endPoint y: 266, distance: 42.4
click at [768, 275] on div "2 + − Satellite Roadmap Terrain Hybrid Leaflet Keyboard shortcuts Map Data Map …" at bounding box center [652, 389] width 890 height 511
